Goal: Task Accomplishment & Management: Manage account settings

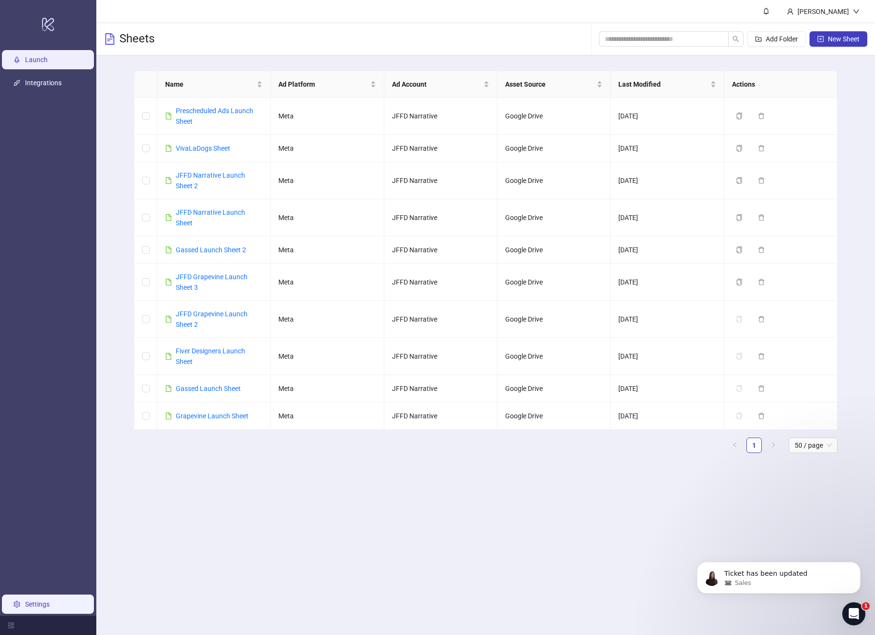
click at [42, 601] on link "Settings" at bounding box center [37, 605] width 25 height 8
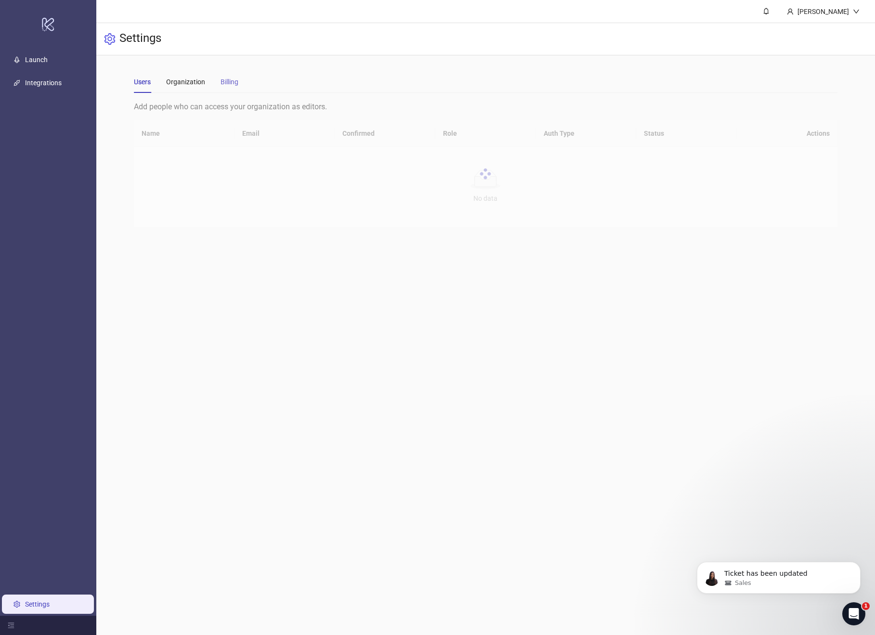
click at [232, 87] on div "Billing" at bounding box center [230, 82] width 18 height 22
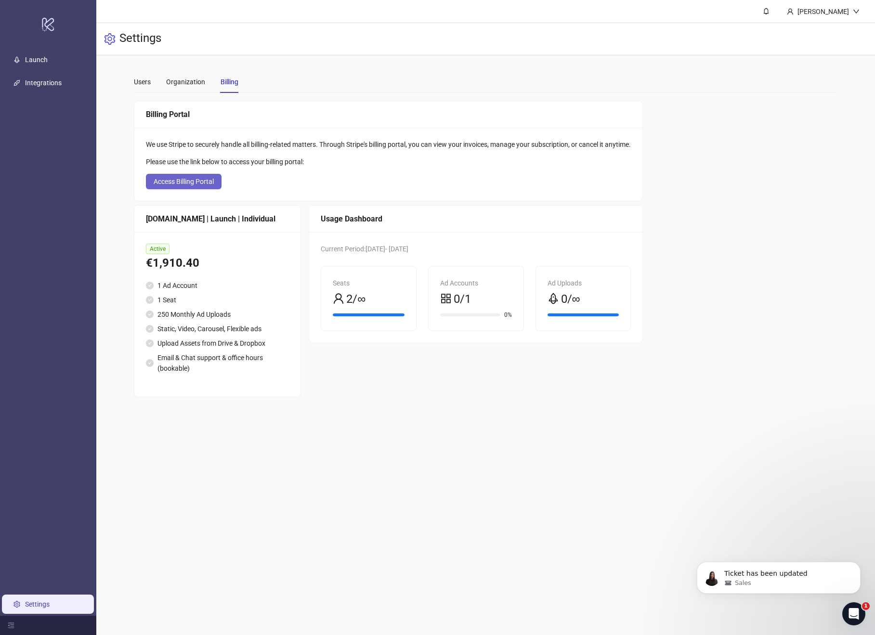
click at [192, 175] on button "Access Billing Portal" at bounding box center [184, 181] width 76 height 15
